Goal: Task Accomplishment & Management: Use online tool/utility

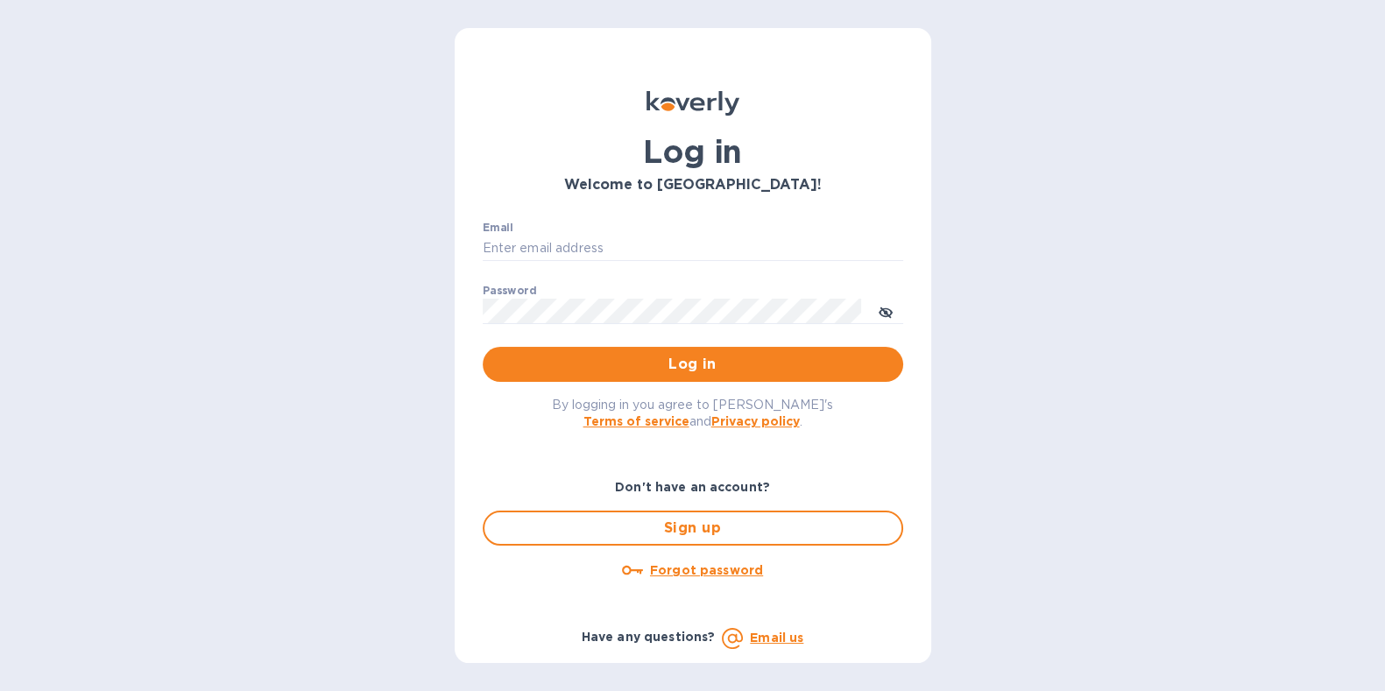
type input "[PERSON_NAME][EMAIL_ADDRESS][DOMAIN_NAME]"
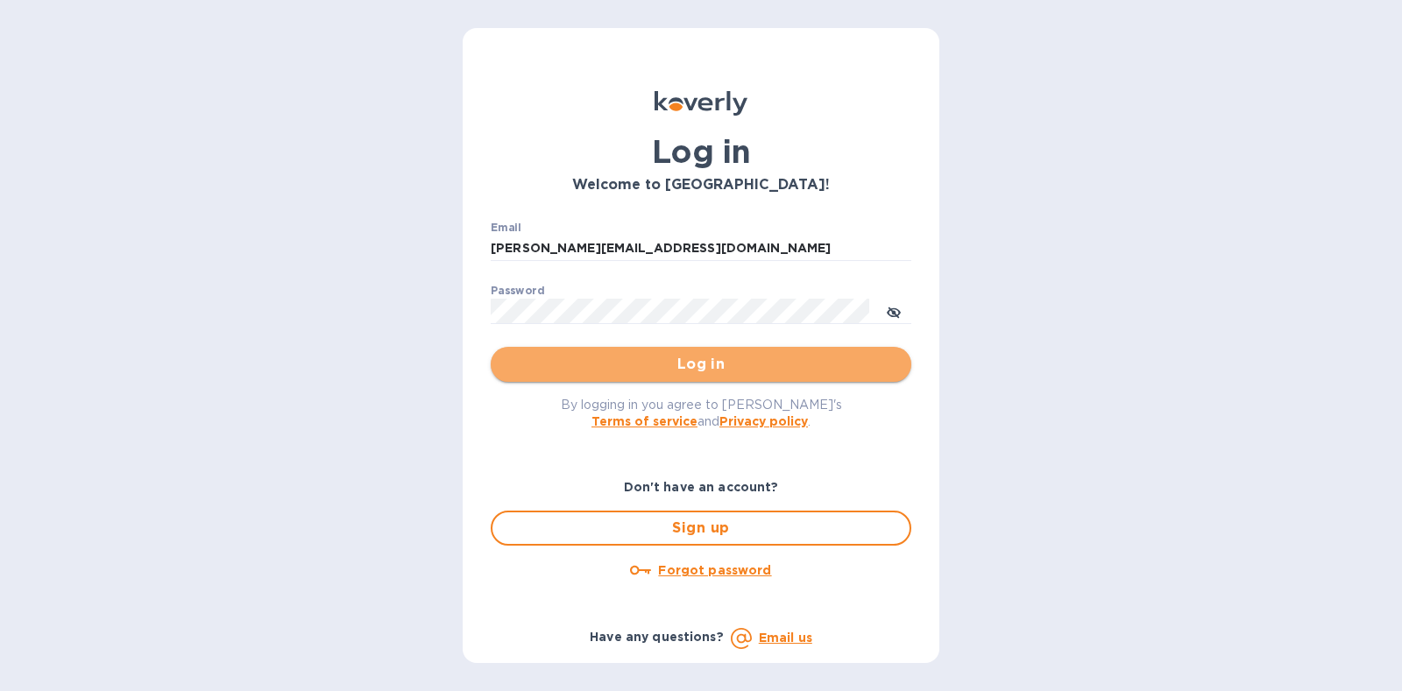
click at [713, 369] on span "Log in" at bounding box center [701, 364] width 393 height 21
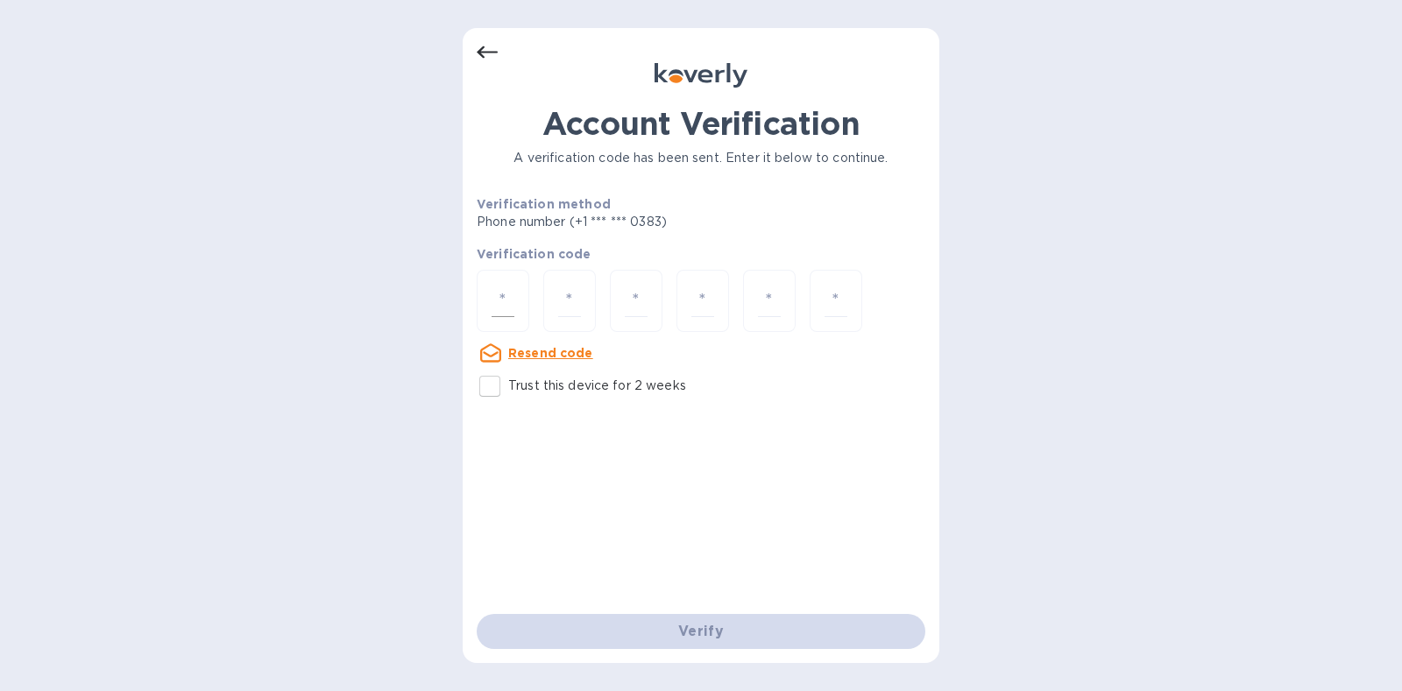
click at [497, 308] on input "number" at bounding box center [503, 301] width 23 height 32
type input "1"
type input "3"
type input "8"
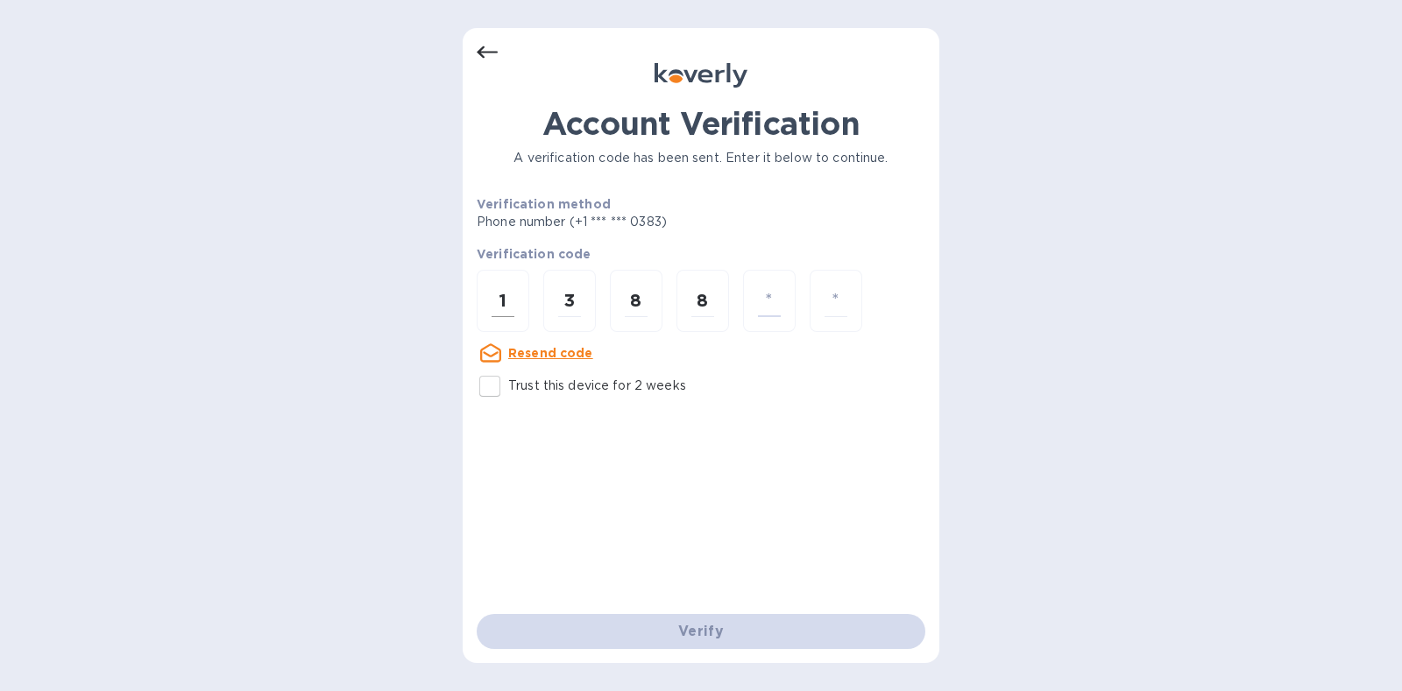
type input "9"
type input "2"
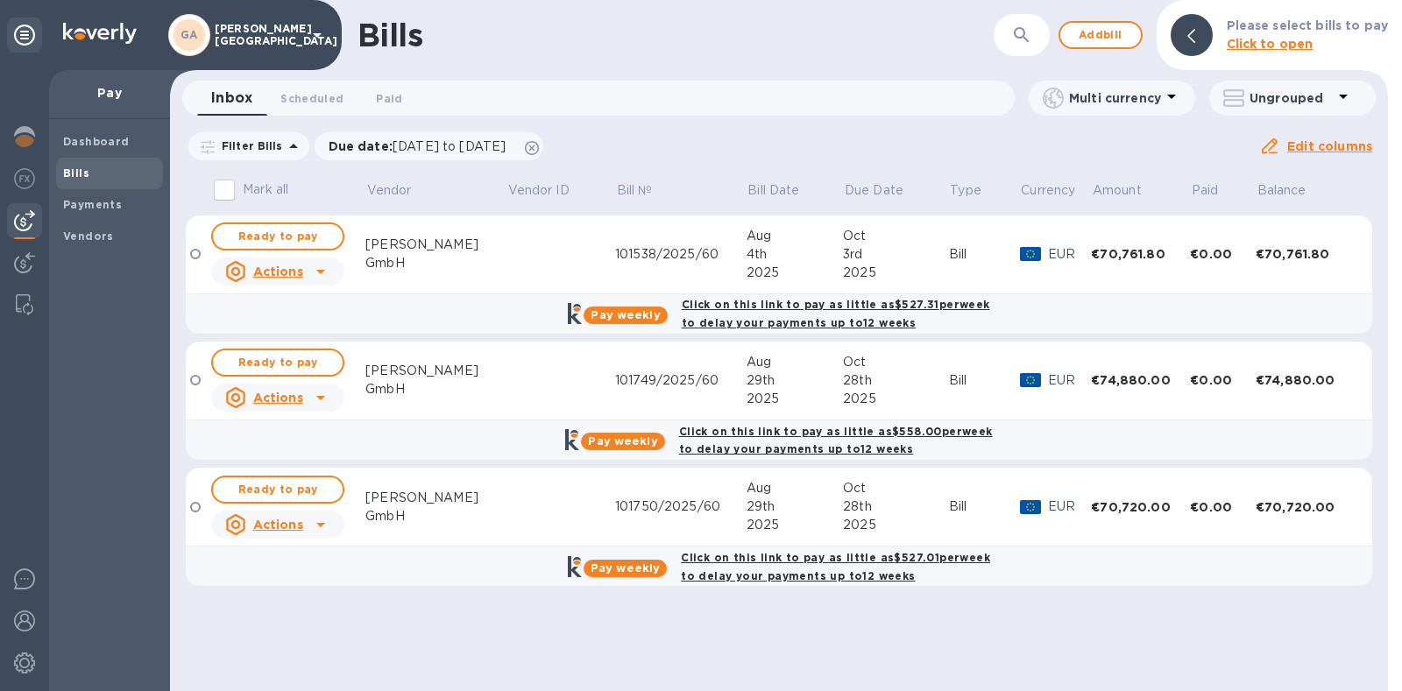
click at [562, 384] on td at bounding box center [561, 381] width 109 height 79
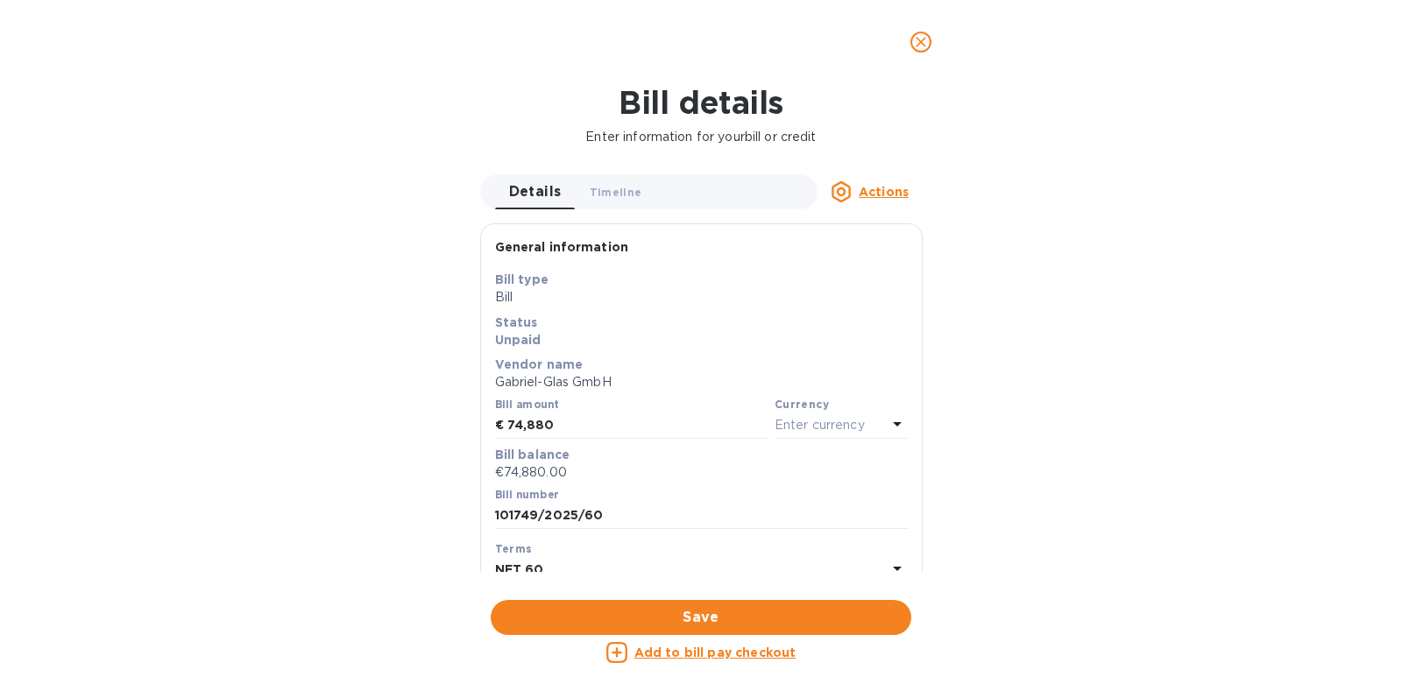
type input "[PERSON_NAME][EMAIL_ADDRESS][DOMAIN_NAME]"
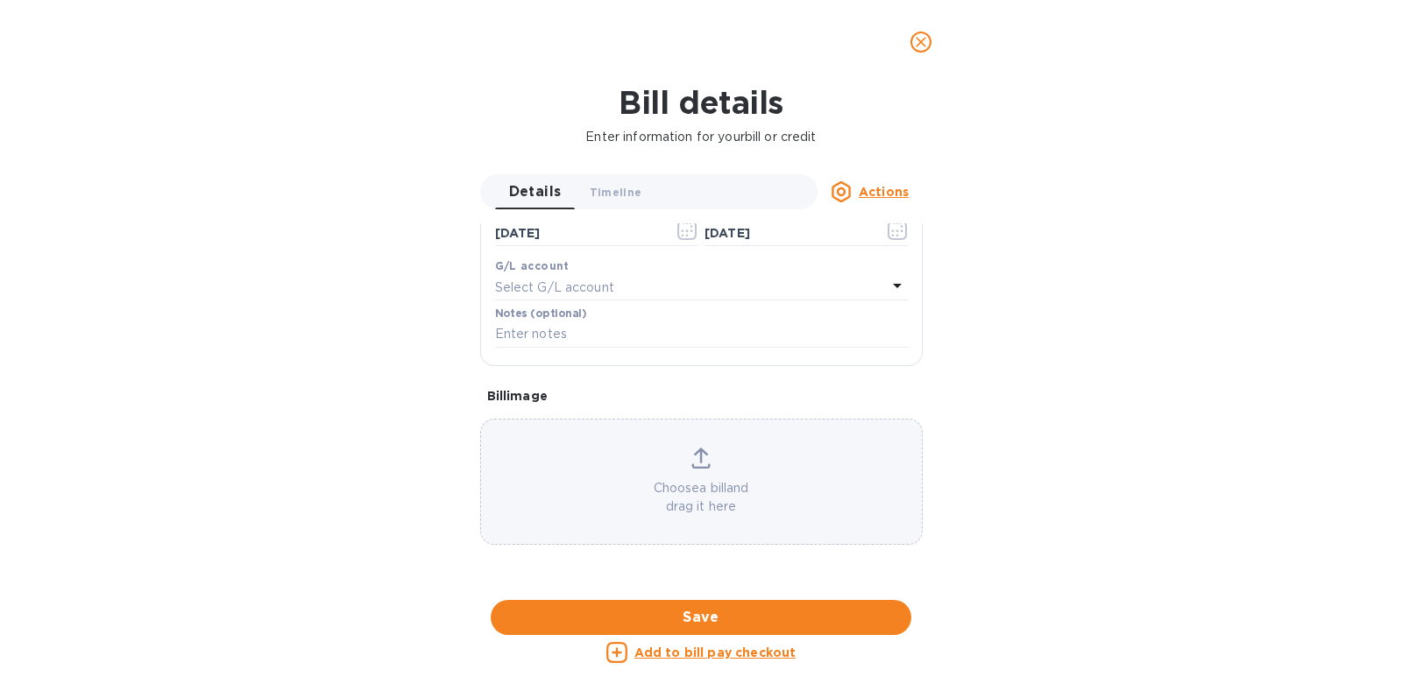
scroll to position [946, 0]
click at [642, 587] on div at bounding box center [701, 600] width 443 height 27
click at [925, 34] on icon "close" at bounding box center [921, 42] width 18 height 18
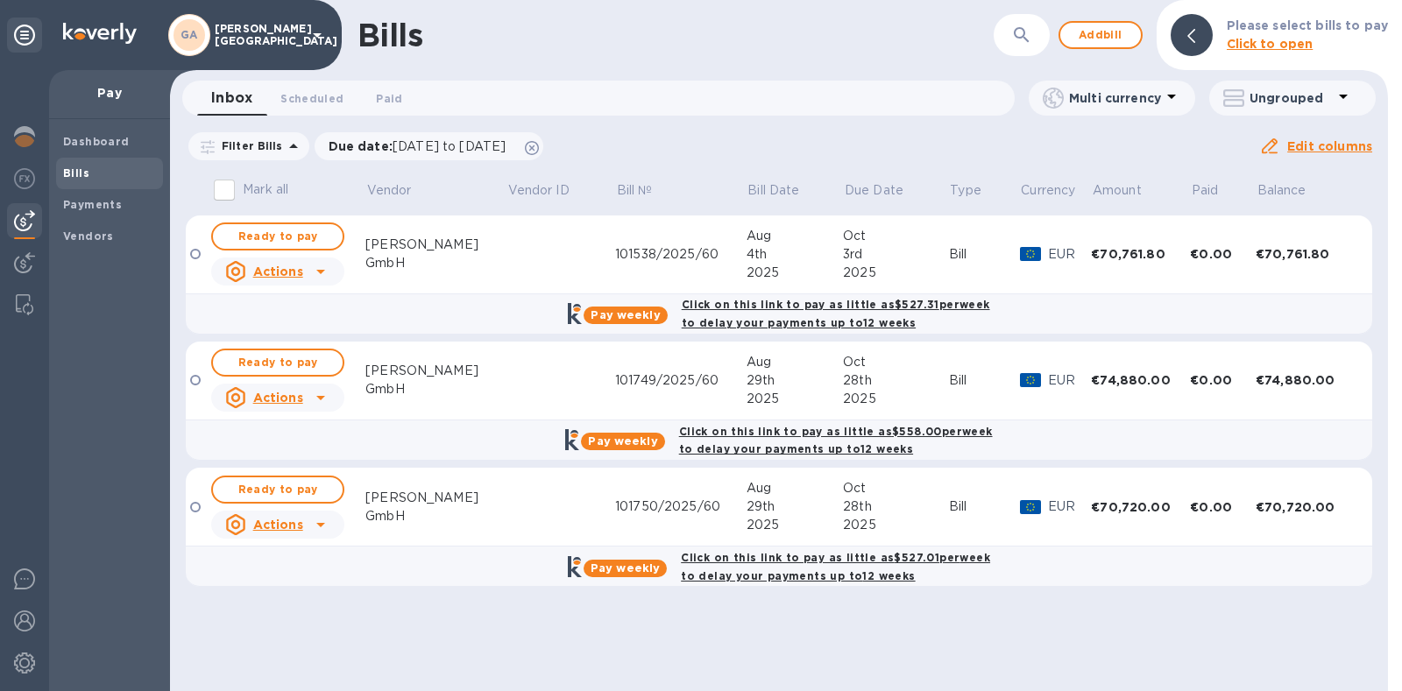
scroll to position [354, 0]
click at [895, 508] on div "28th" at bounding box center [895, 507] width 105 height 18
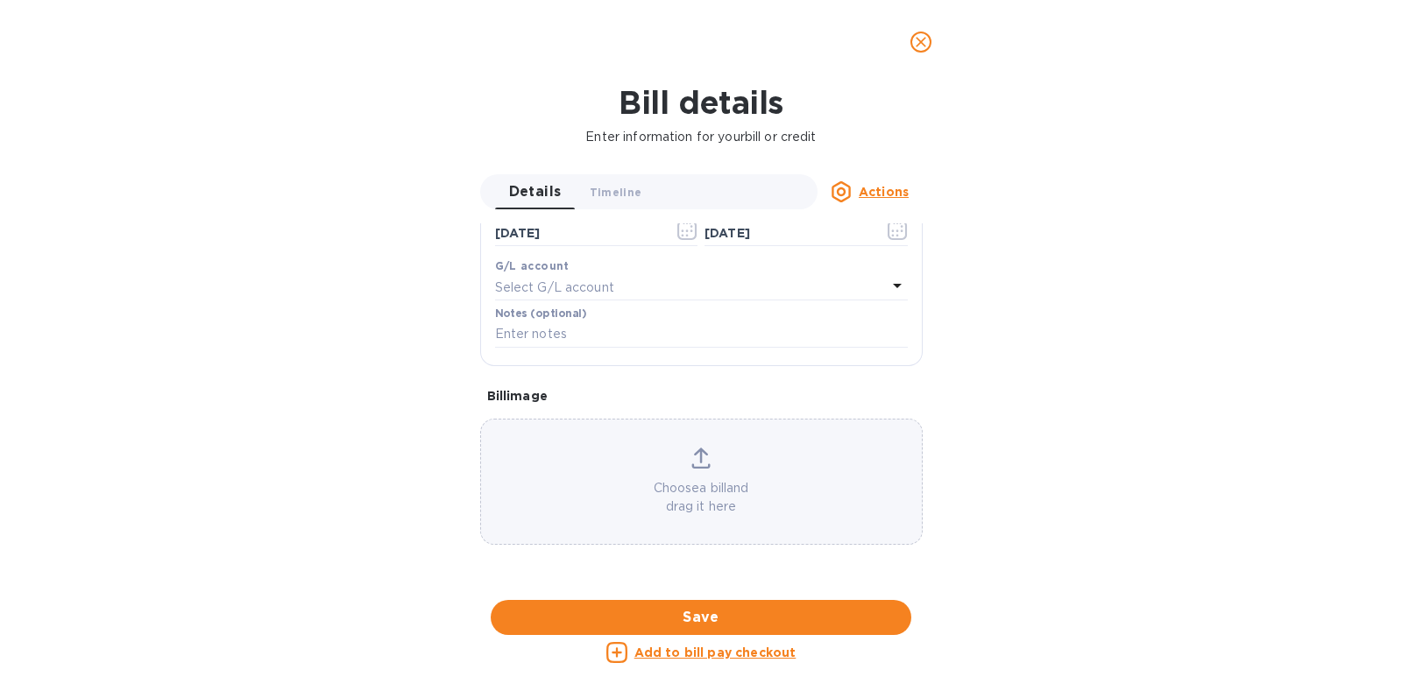
scroll to position [861, 0]
click at [925, 45] on icon "close" at bounding box center [921, 42] width 18 height 18
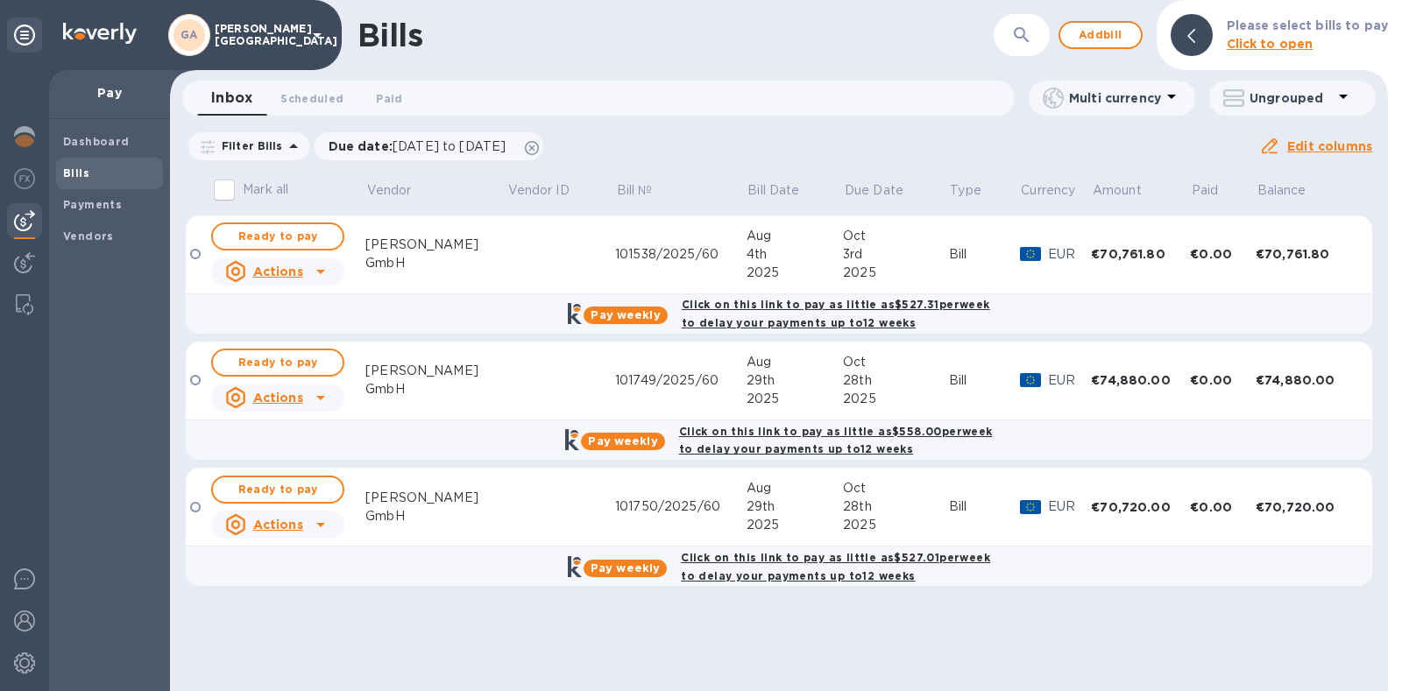
scroll to position [0, 0]
click at [891, 259] on div "3rd" at bounding box center [895, 254] width 105 height 18
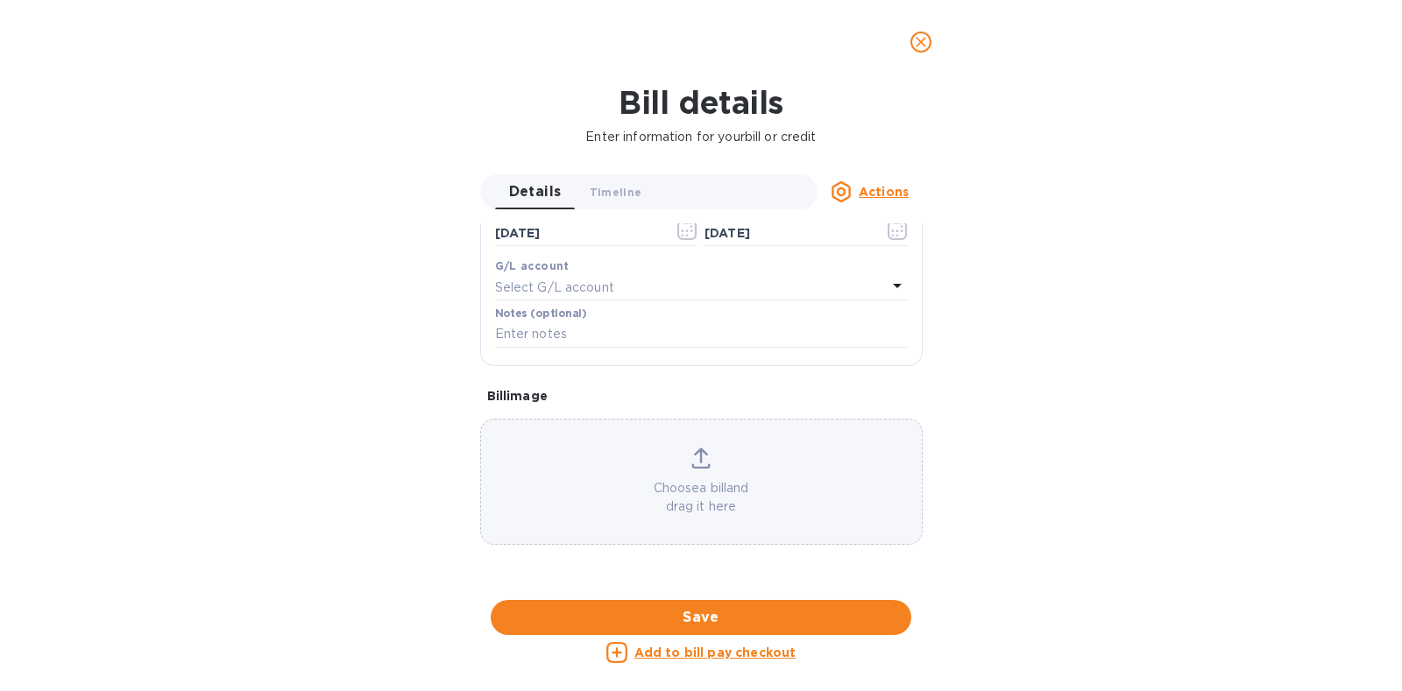
scroll to position [970, 0]
click at [789, 587] on div at bounding box center [701, 600] width 443 height 27
click at [922, 46] on icon "close" at bounding box center [921, 42] width 18 height 18
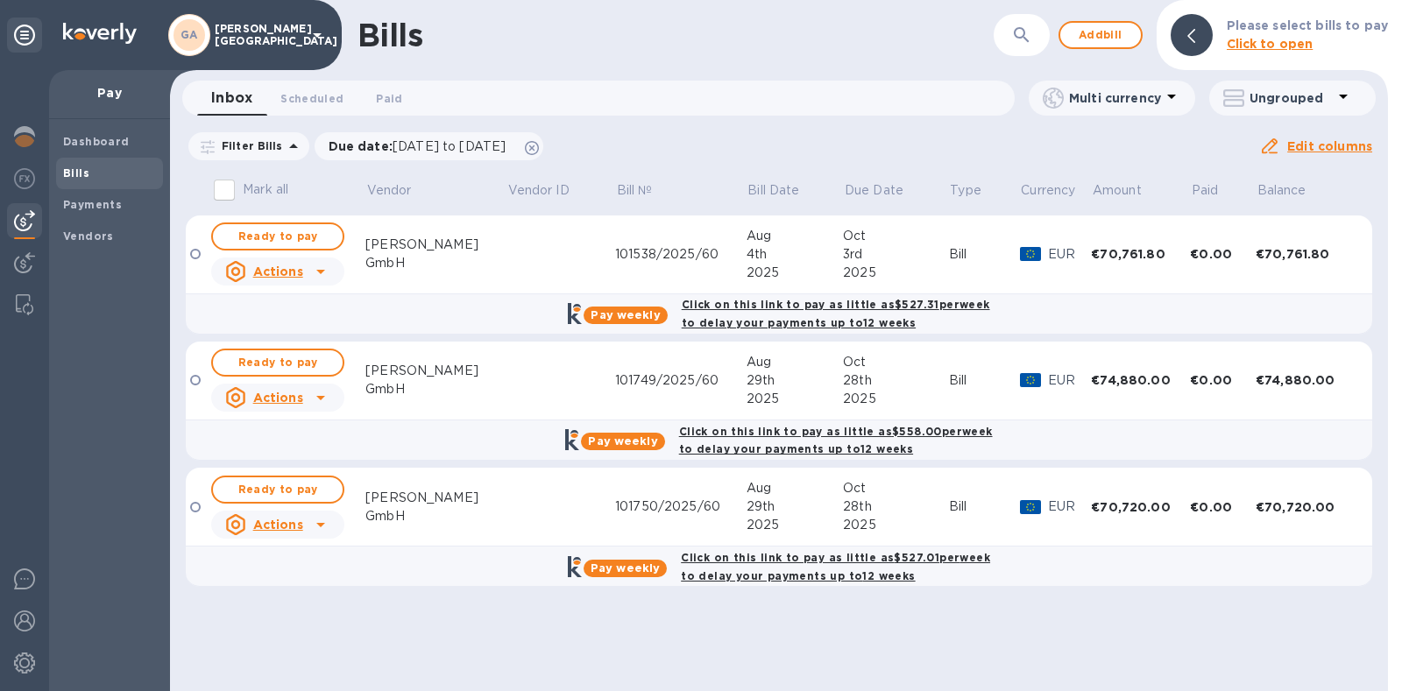
scroll to position [354, 0]
